Goal: Task Accomplishment & Management: Use online tool/utility

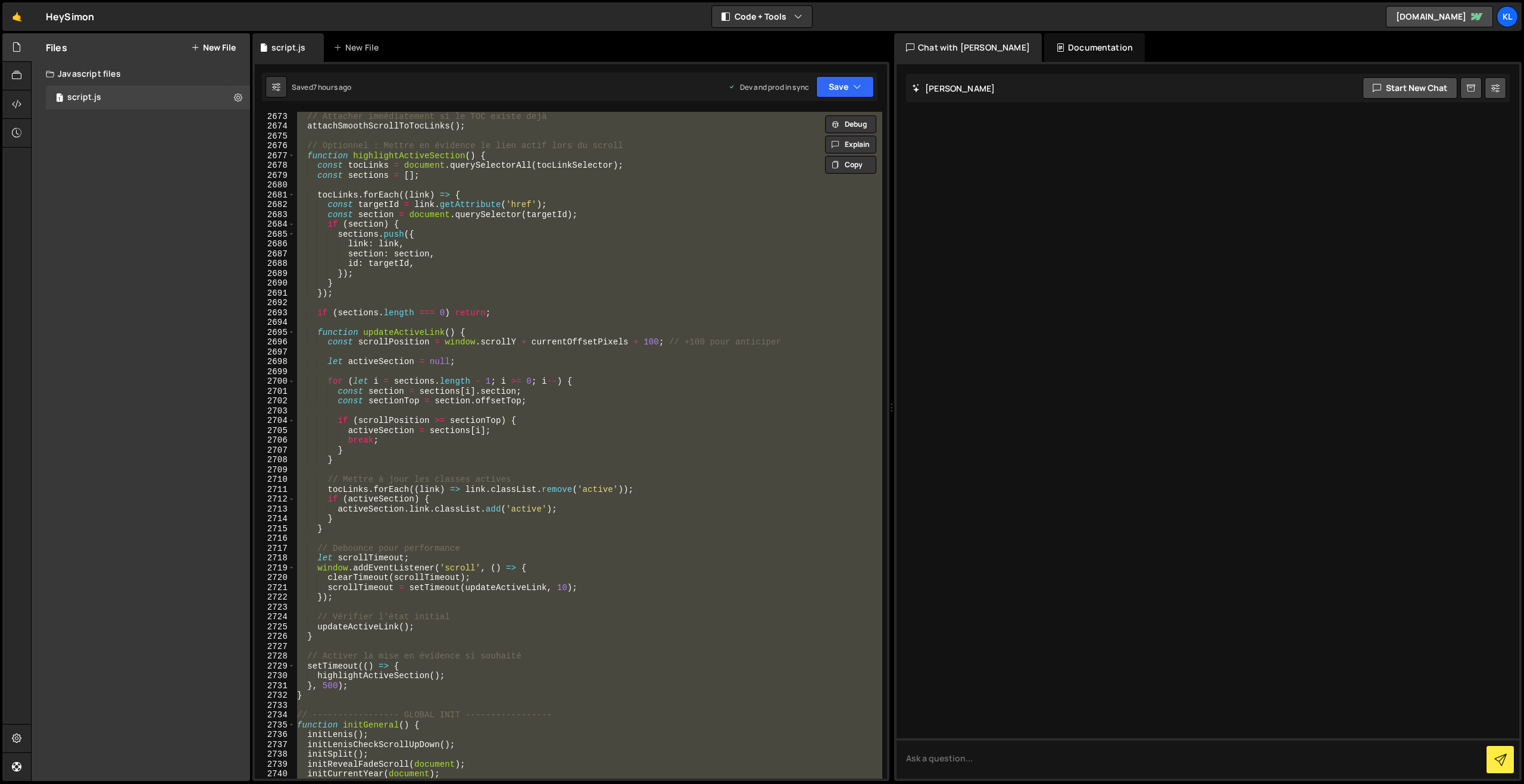
scroll to position [18832, 0]
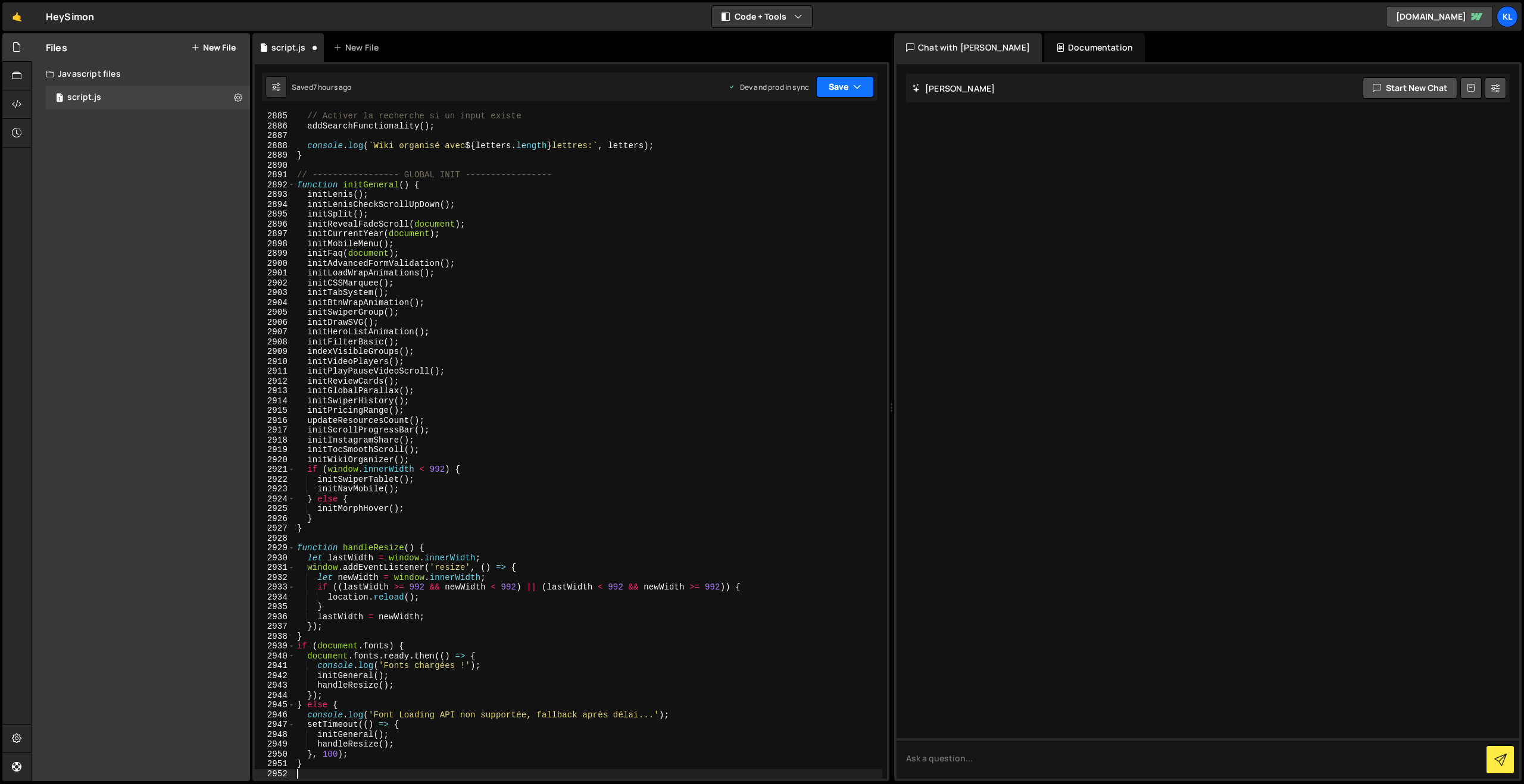
click at [834, 87] on button "Save" at bounding box center [845, 87] width 58 height 21
click at [802, 162] on div "Saved 7 hours ago" at bounding box center [805, 168] width 124 height 14
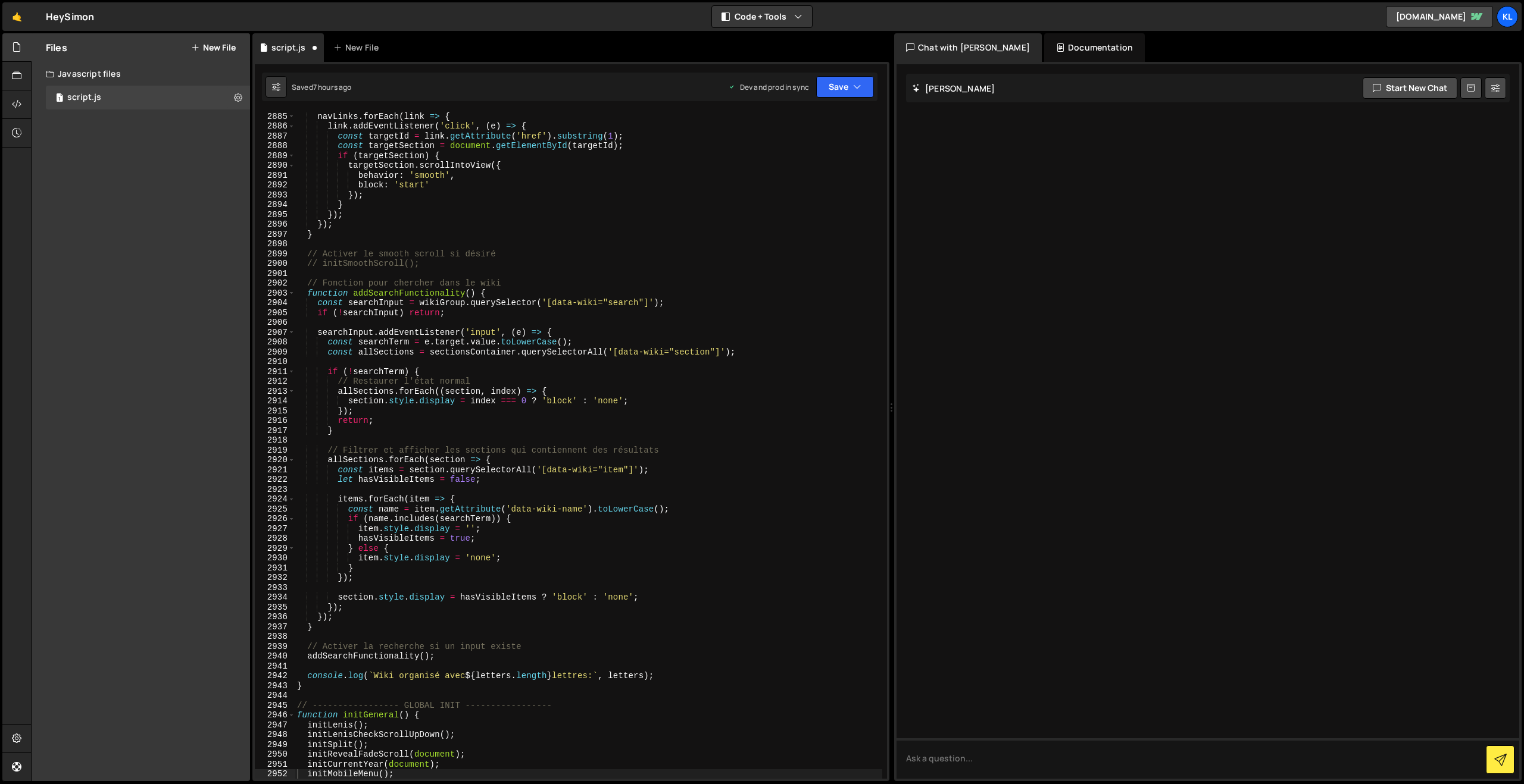
scroll to position [18716, 0]
drag, startPoint x: 633, startPoint y: 258, endPoint x: 663, endPoint y: 227, distance: 43.1
click at [633, 258] on div "navLinks . forEach ( link => { link . addEventListener ( 'click' , ( e ) => { c…" at bounding box center [588, 455] width 588 height 686
type textarea "}"
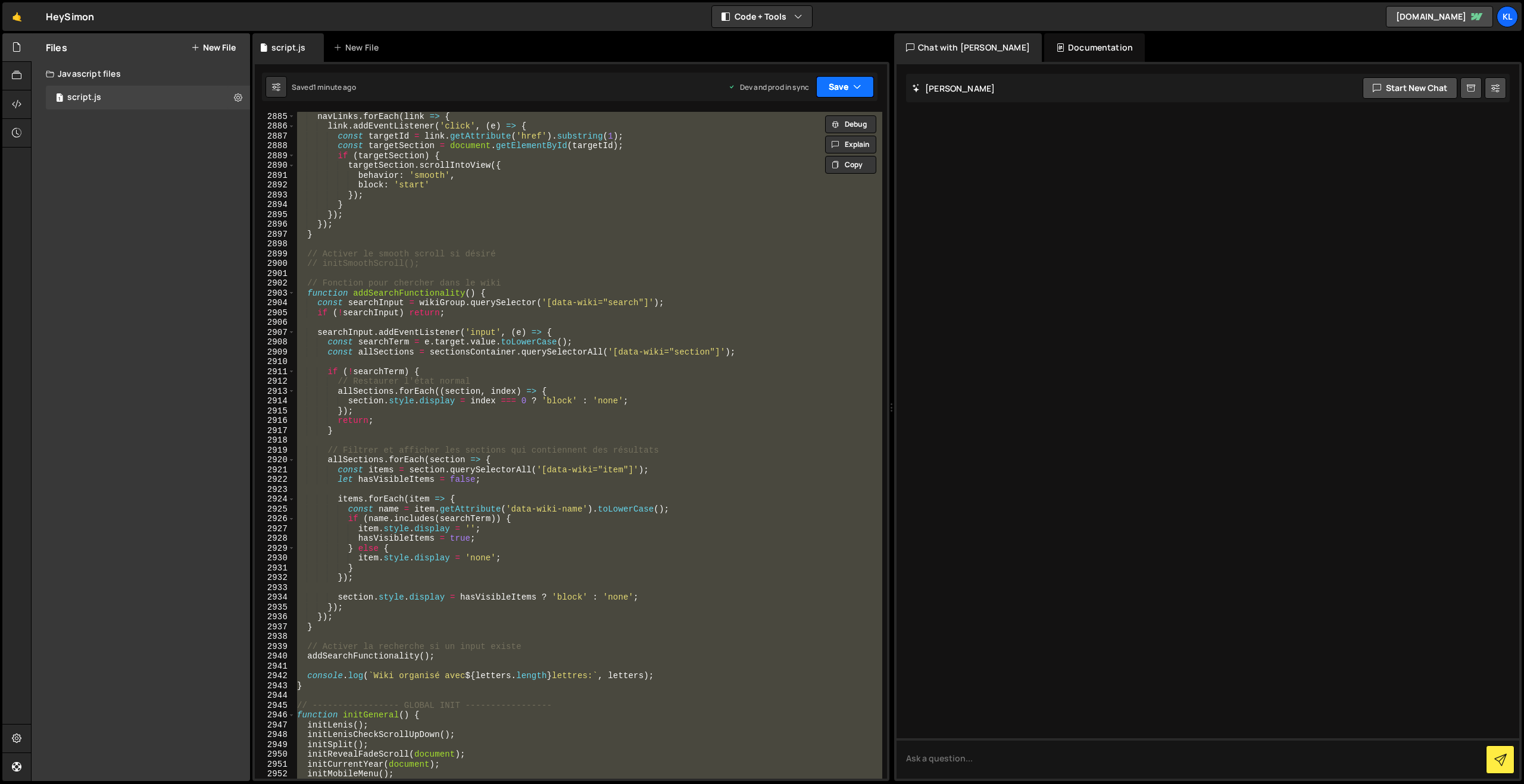
paste textarea
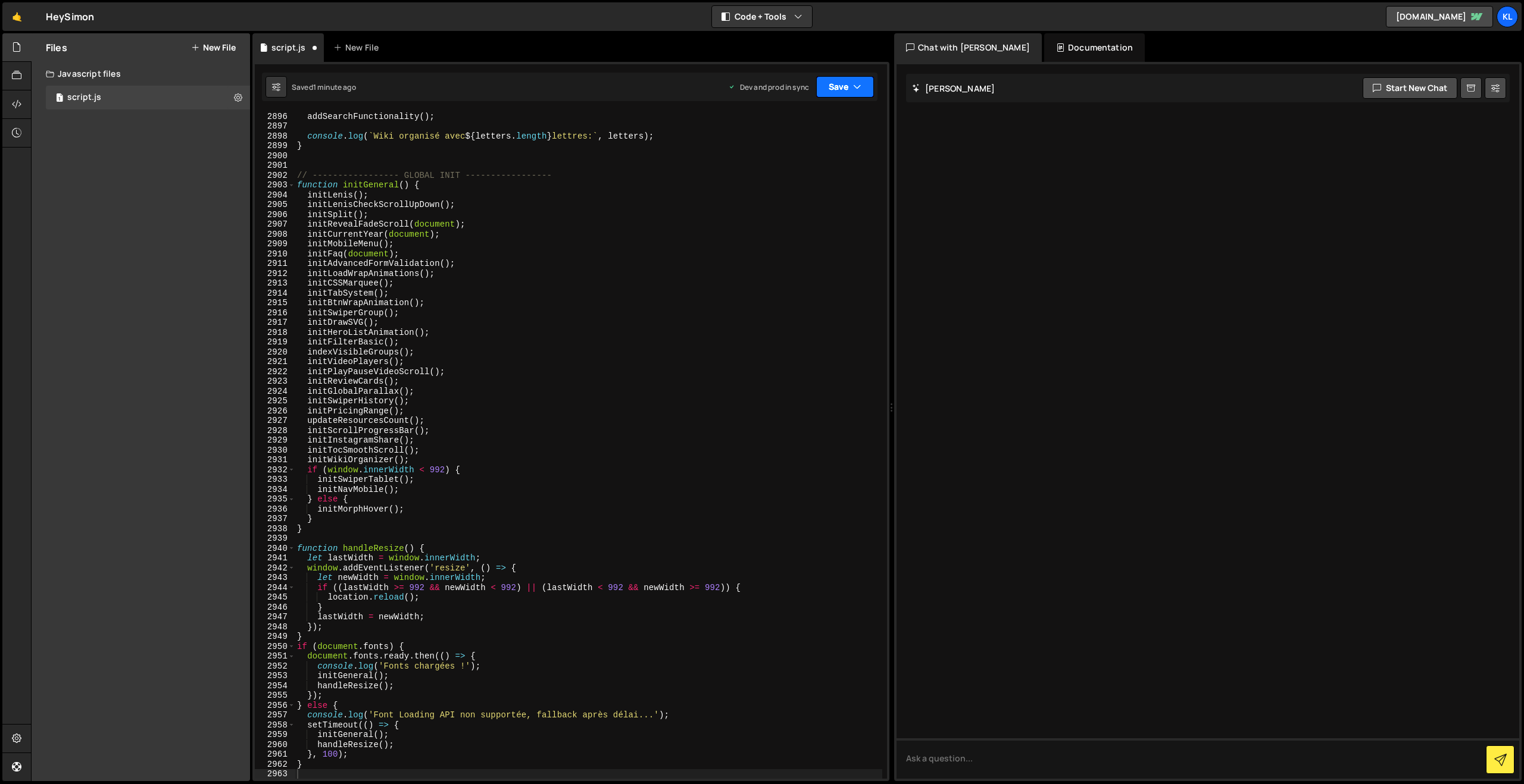
click at [842, 86] on button "Save" at bounding box center [845, 87] width 58 height 21
click at [778, 153] on div "Save to Production S" at bounding box center [805, 154] width 124 height 12
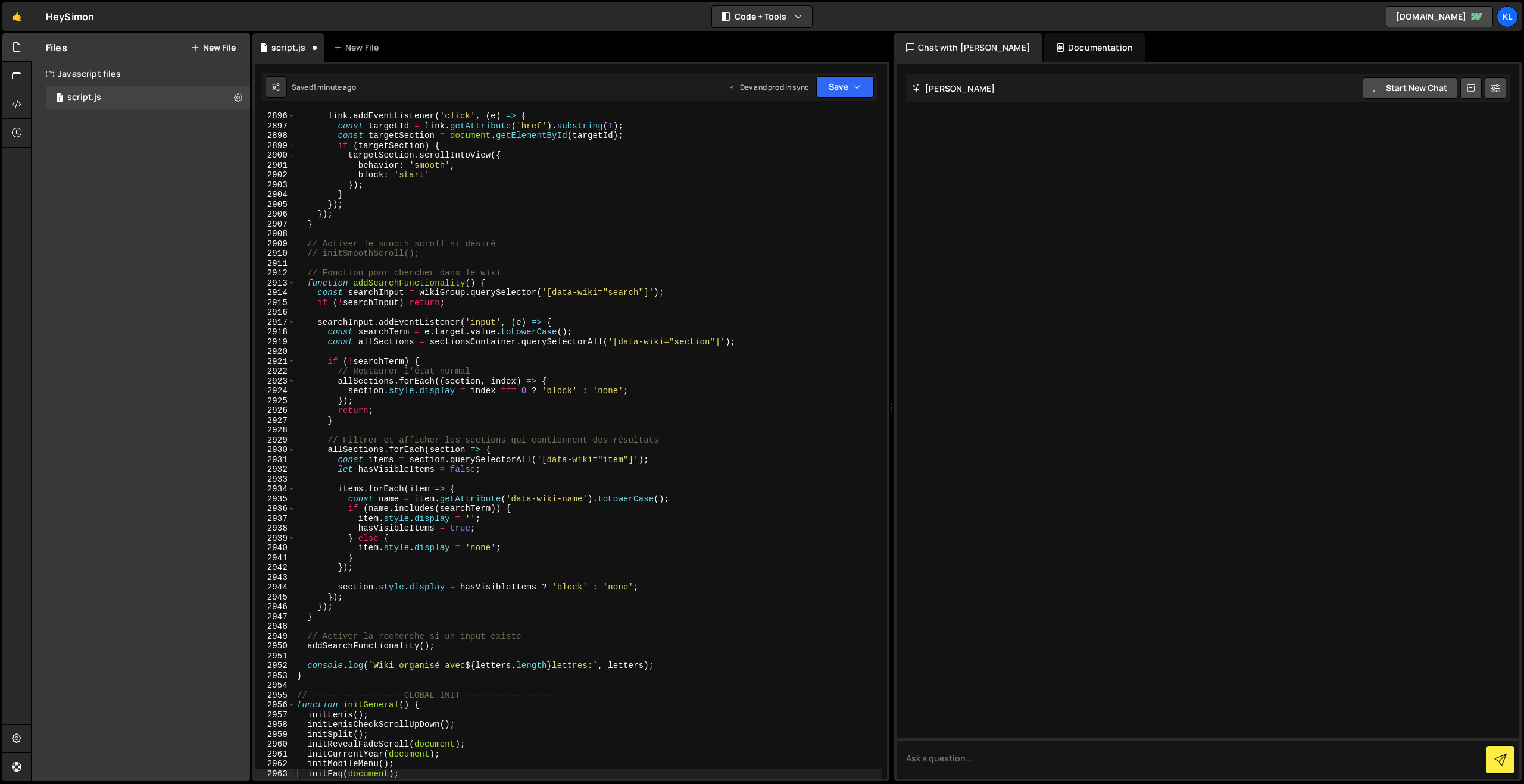
scroll to position [18725, 0]
click at [482, 218] on div "link . addEventListener ( 'click' , ( e ) => { const targetId = link . getAttri…" at bounding box center [588, 455] width 588 height 686
type textarea "}"
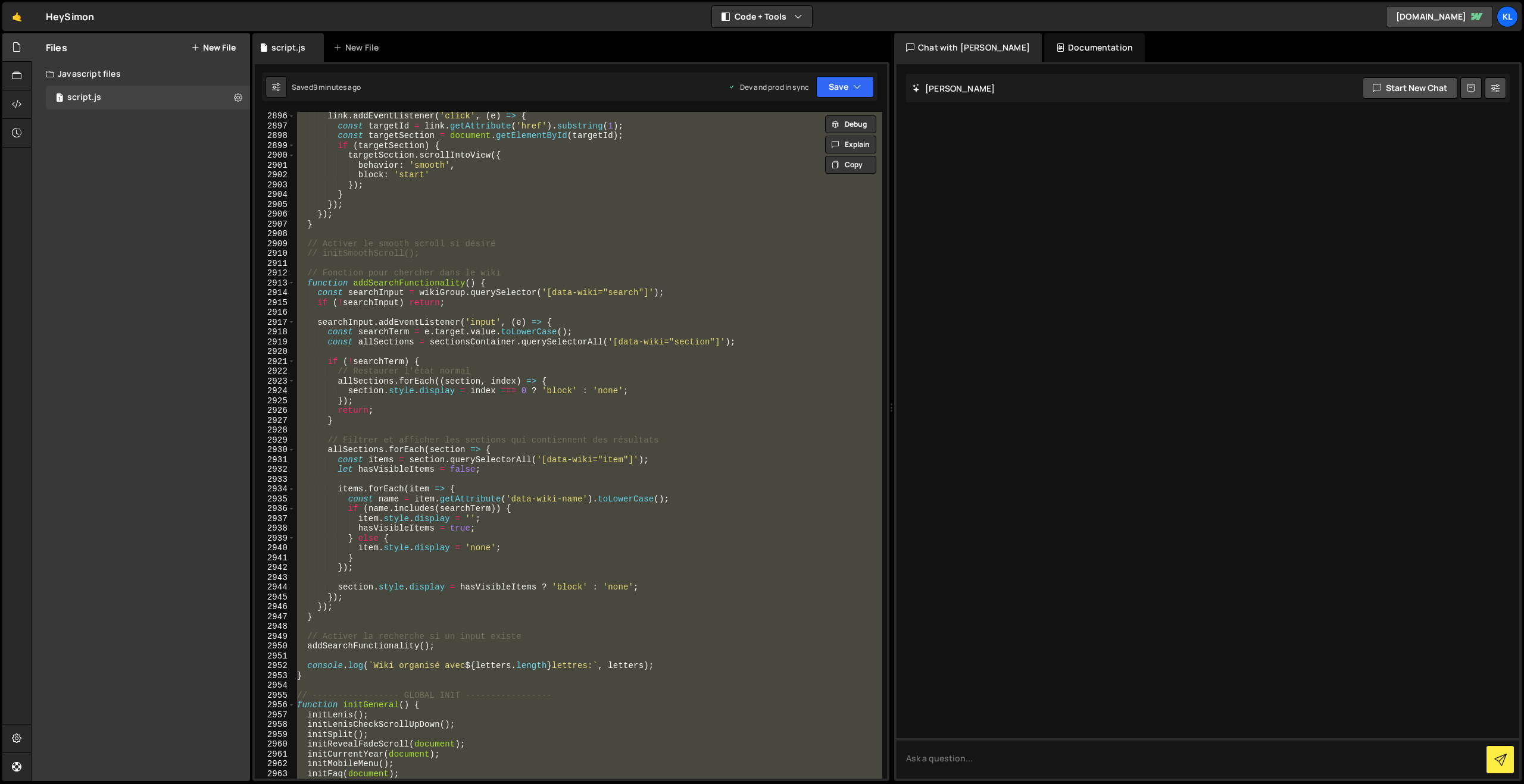
paste textarea
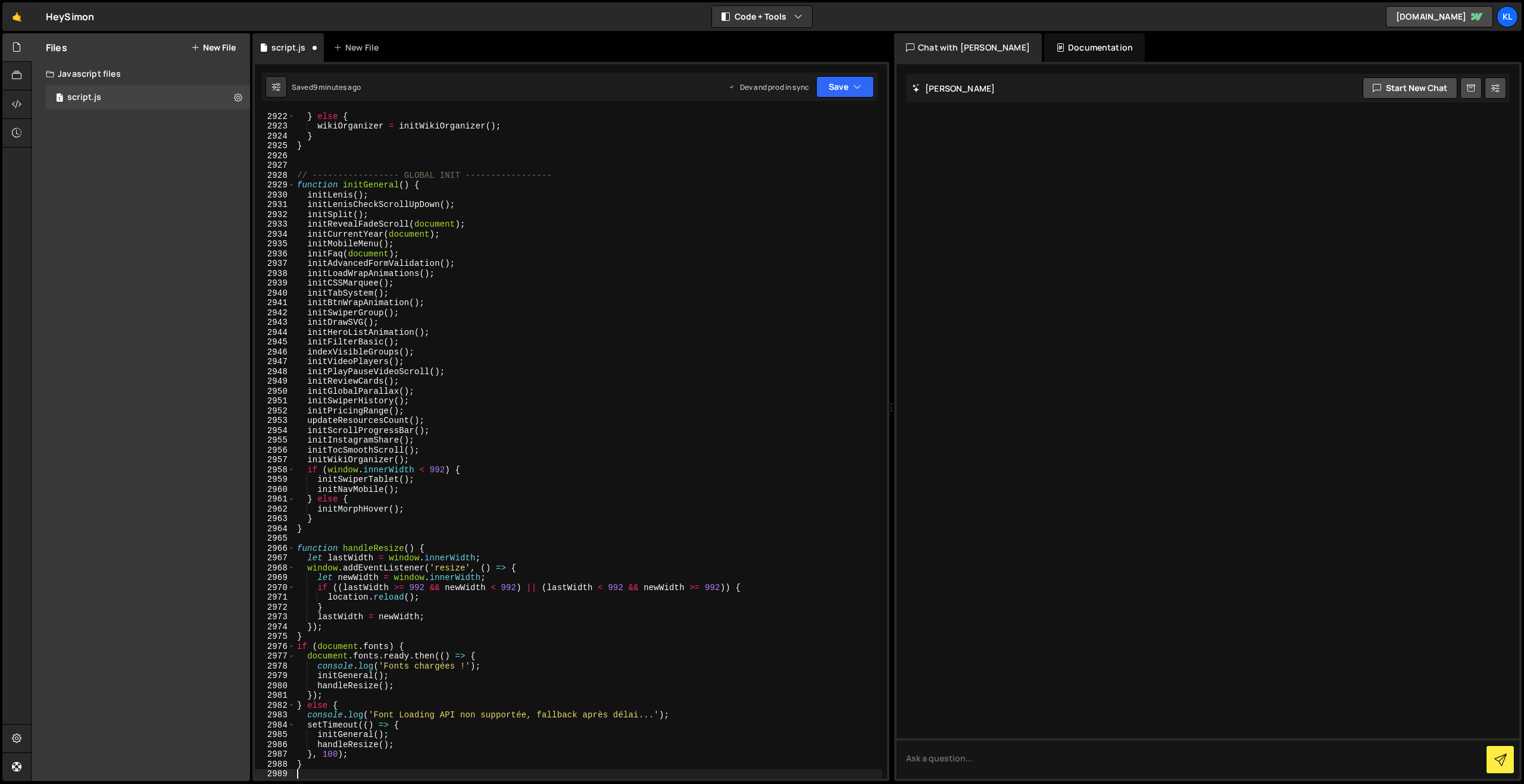
scroll to position [18832, 0]
click at [839, 82] on button "Save" at bounding box center [845, 87] width 58 height 21
click at [816, 156] on div "Save to Production S" at bounding box center [805, 154] width 124 height 12
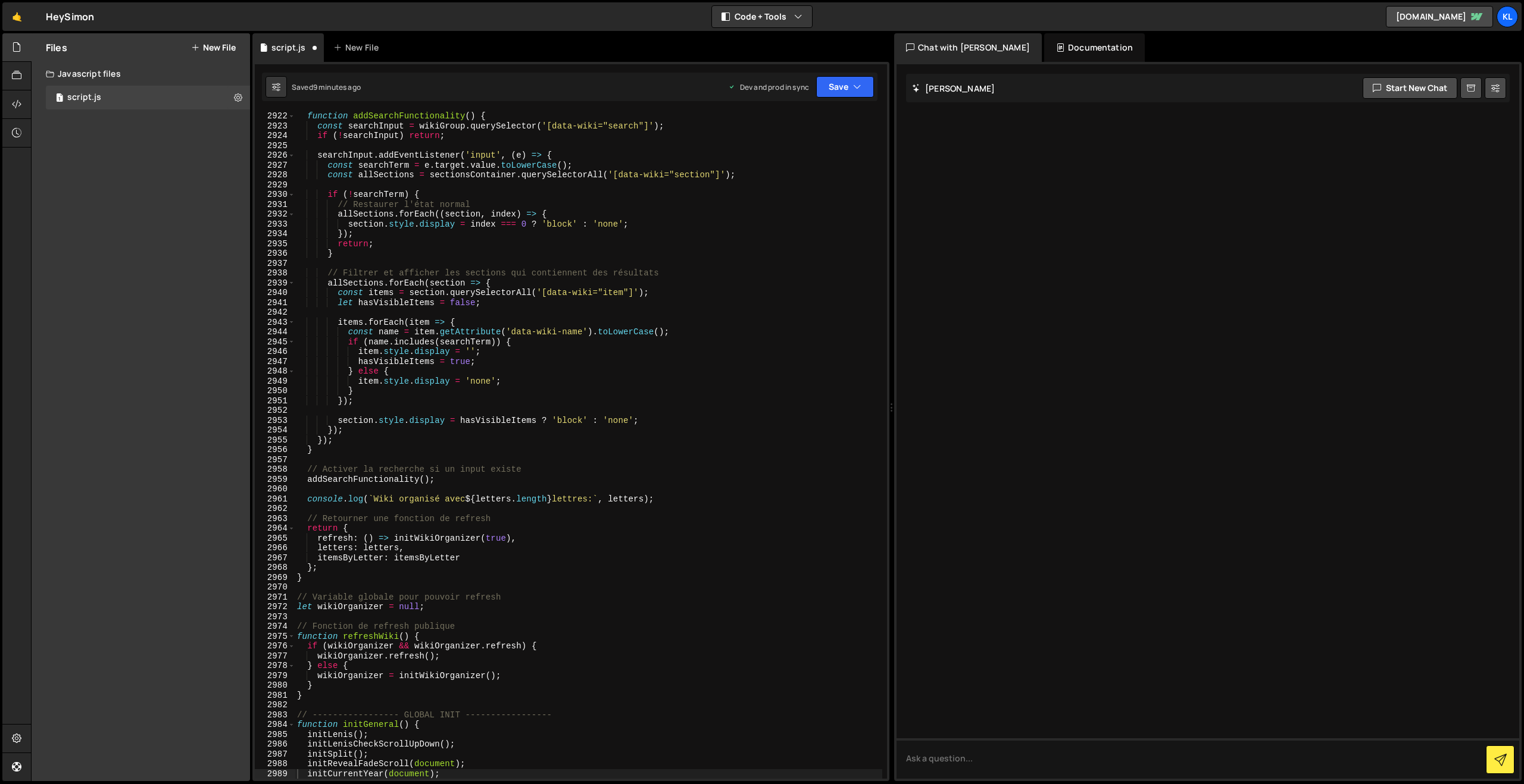
scroll to position [18720, 0]
click at [582, 250] on div "function addSearchFunctionality ( ) { const searchInput = wikiGroup . querySele…" at bounding box center [588, 455] width 588 height 686
type textarea "}"
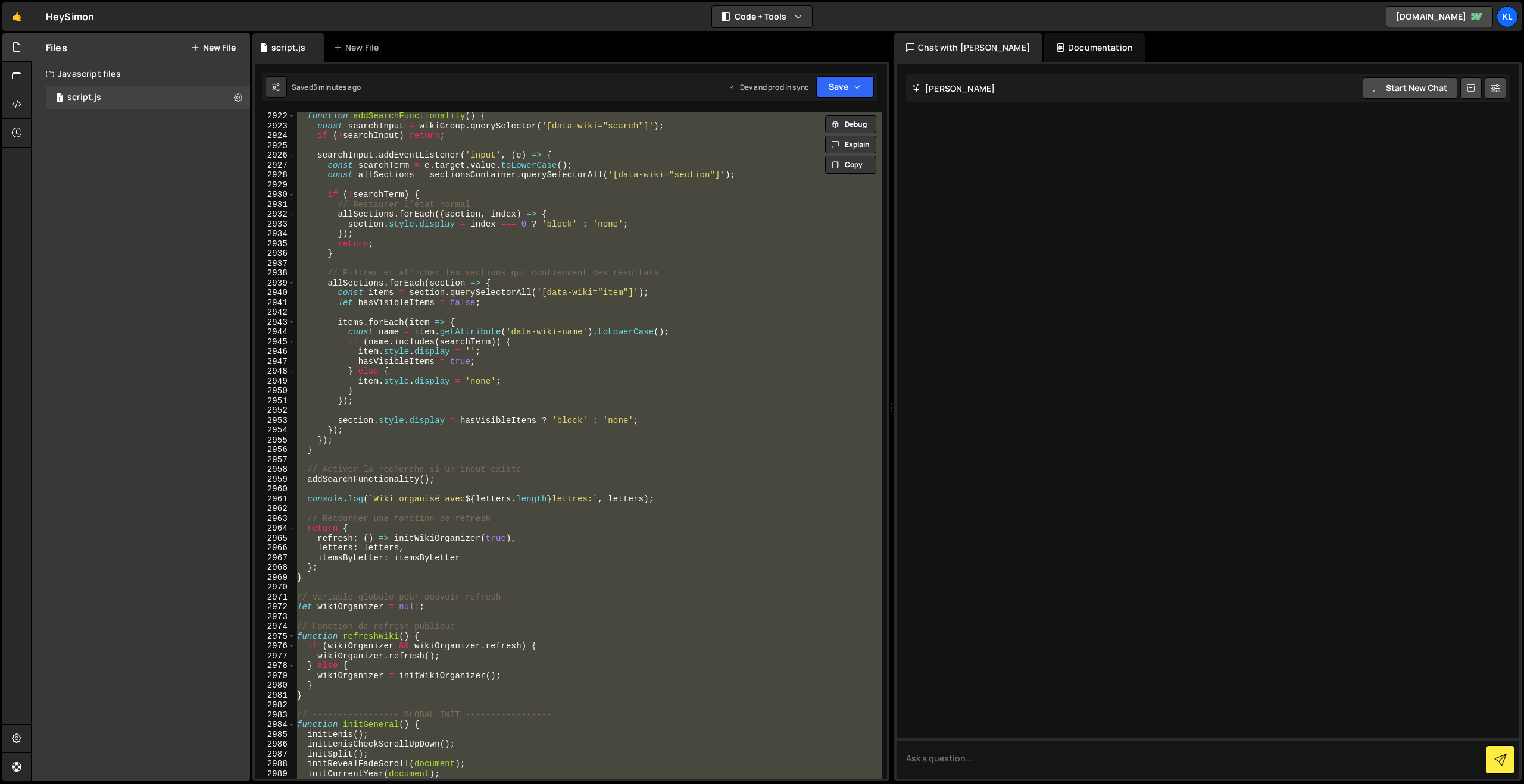
paste textarea
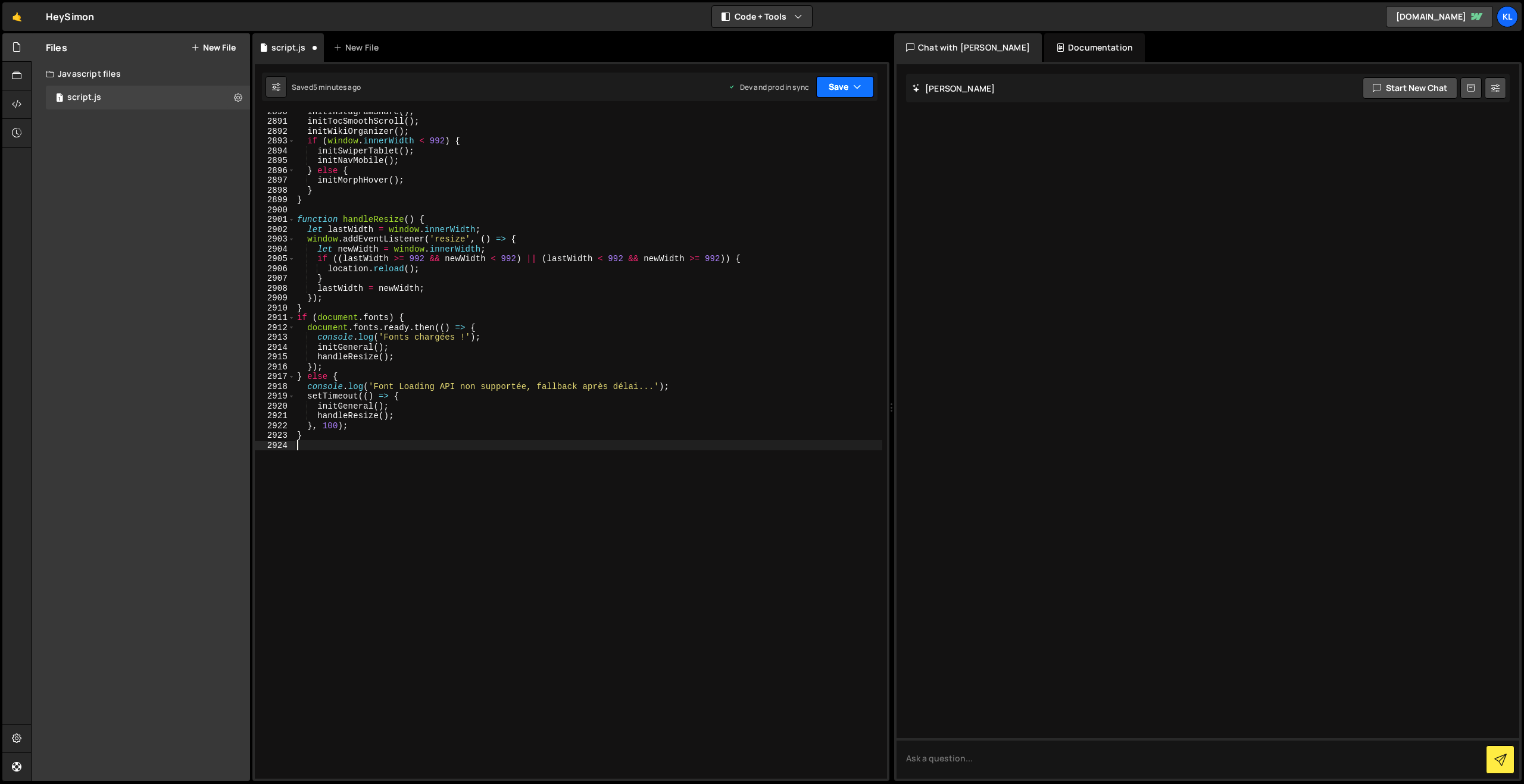
click at [829, 80] on button "Save" at bounding box center [845, 87] width 58 height 21
click at [760, 159] on div "Save to Production S" at bounding box center [805, 154] width 124 height 12
